Goal: Task Accomplishment & Management: Manage account settings

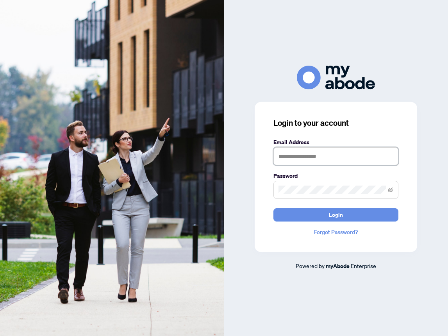
click at [291, 157] on input "text" at bounding box center [336, 156] width 125 height 18
type input "**********"
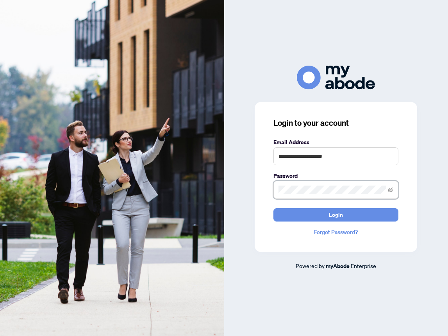
click at [274, 208] on button "Login" at bounding box center [336, 214] width 125 height 13
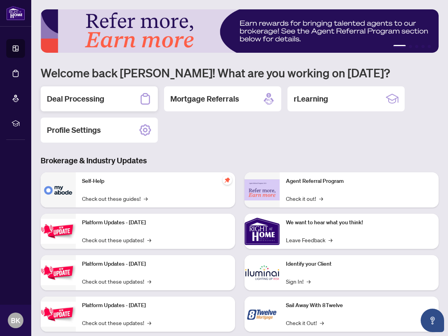
click at [84, 105] on div "Deal Processing" at bounding box center [99, 98] width 117 height 25
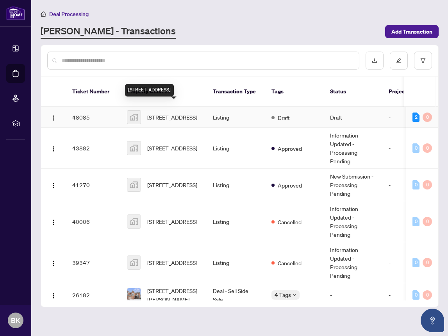
click at [169, 113] on span "[STREET_ADDRESS]" at bounding box center [172, 117] width 50 height 9
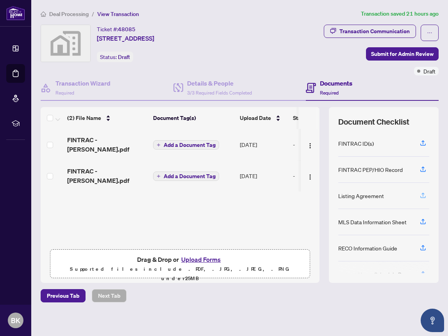
click at [426, 196] on icon "button" at bounding box center [423, 197] width 5 height 2
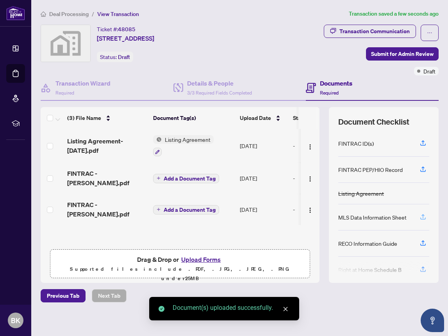
click at [424, 215] on icon "button" at bounding box center [423, 216] width 7 height 7
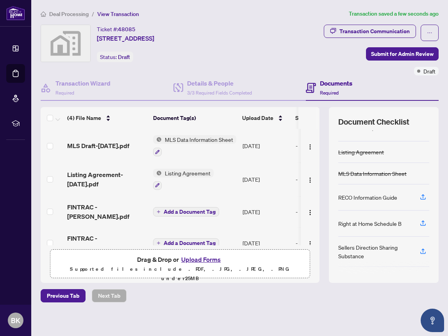
scroll to position [42, 0]
click at [425, 221] on icon "button" at bounding box center [423, 222] width 7 height 7
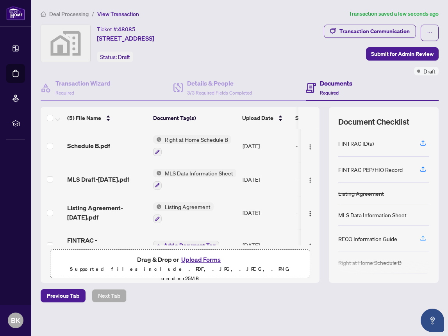
click at [418, 236] on button "button" at bounding box center [423, 238] width 13 height 13
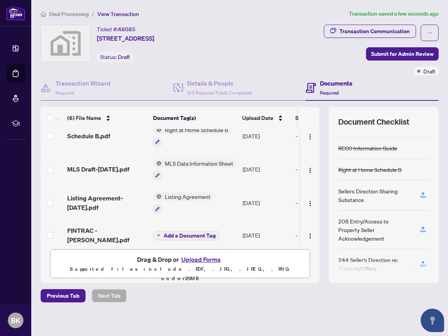
scroll to position [0, 0]
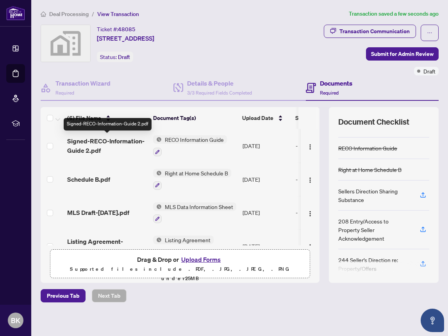
click at [104, 145] on span "Signed-RECO-Information-Guide 2.pdf" at bounding box center [107, 145] width 80 height 19
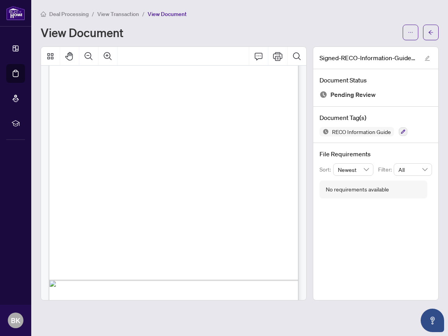
scroll to position [4082, 0]
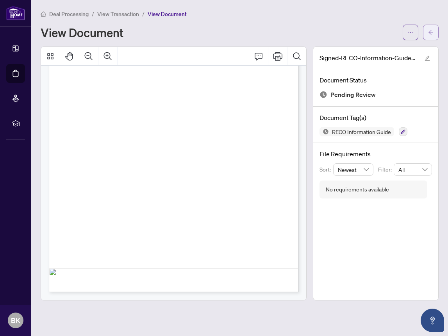
click at [436, 32] on button "button" at bounding box center [431, 33] width 16 height 16
